Goal: Task Accomplishment & Management: Manage account settings

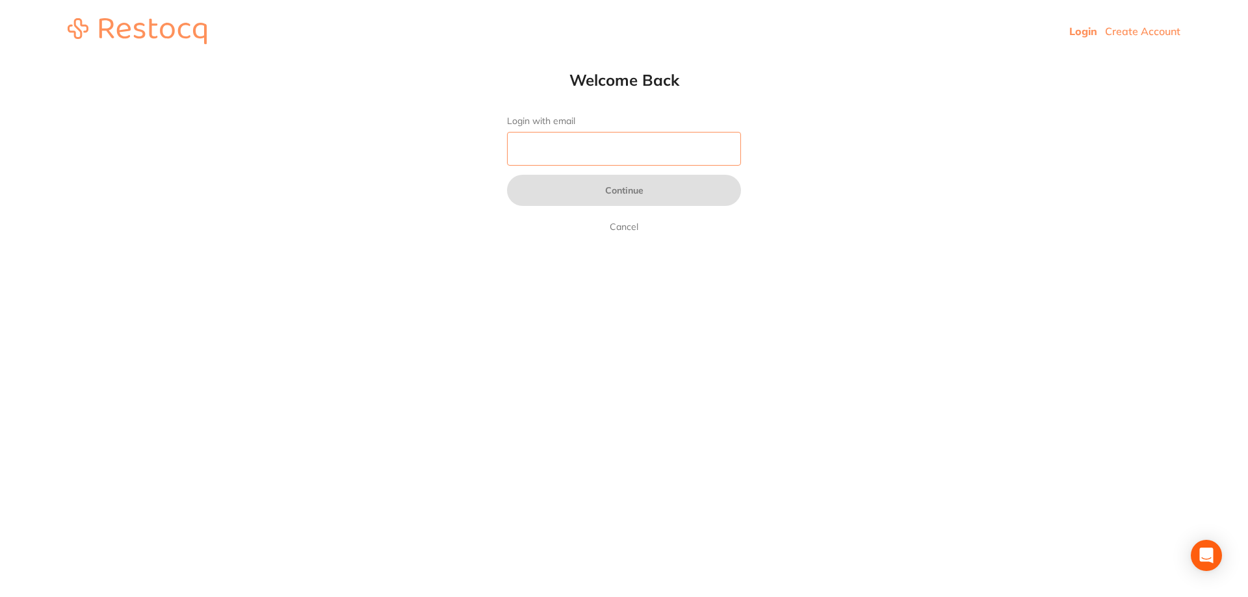
click at [511, 150] on input "Login with email" at bounding box center [624, 149] width 234 height 34
type input "[EMAIL_ADDRESS][DOMAIN_NAME]"
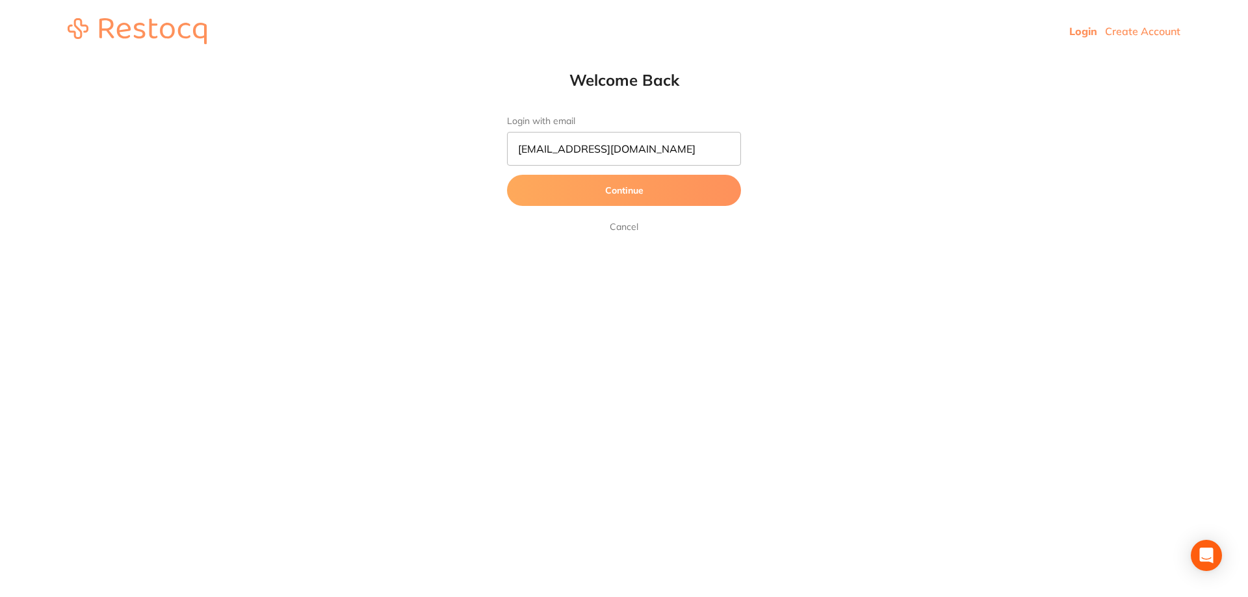
click at [631, 194] on button "Continue" at bounding box center [624, 190] width 234 height 31
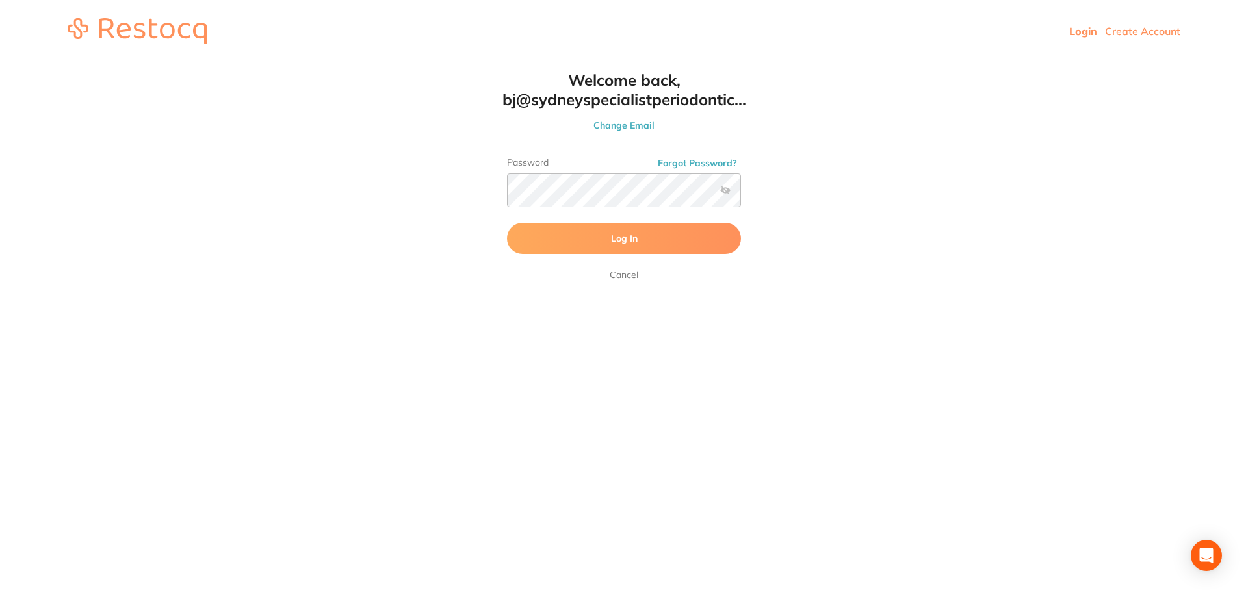
click at [563, 238] on button "Log In" at bounding box center [624, 238] width 234 height 31
